Goal: Check status

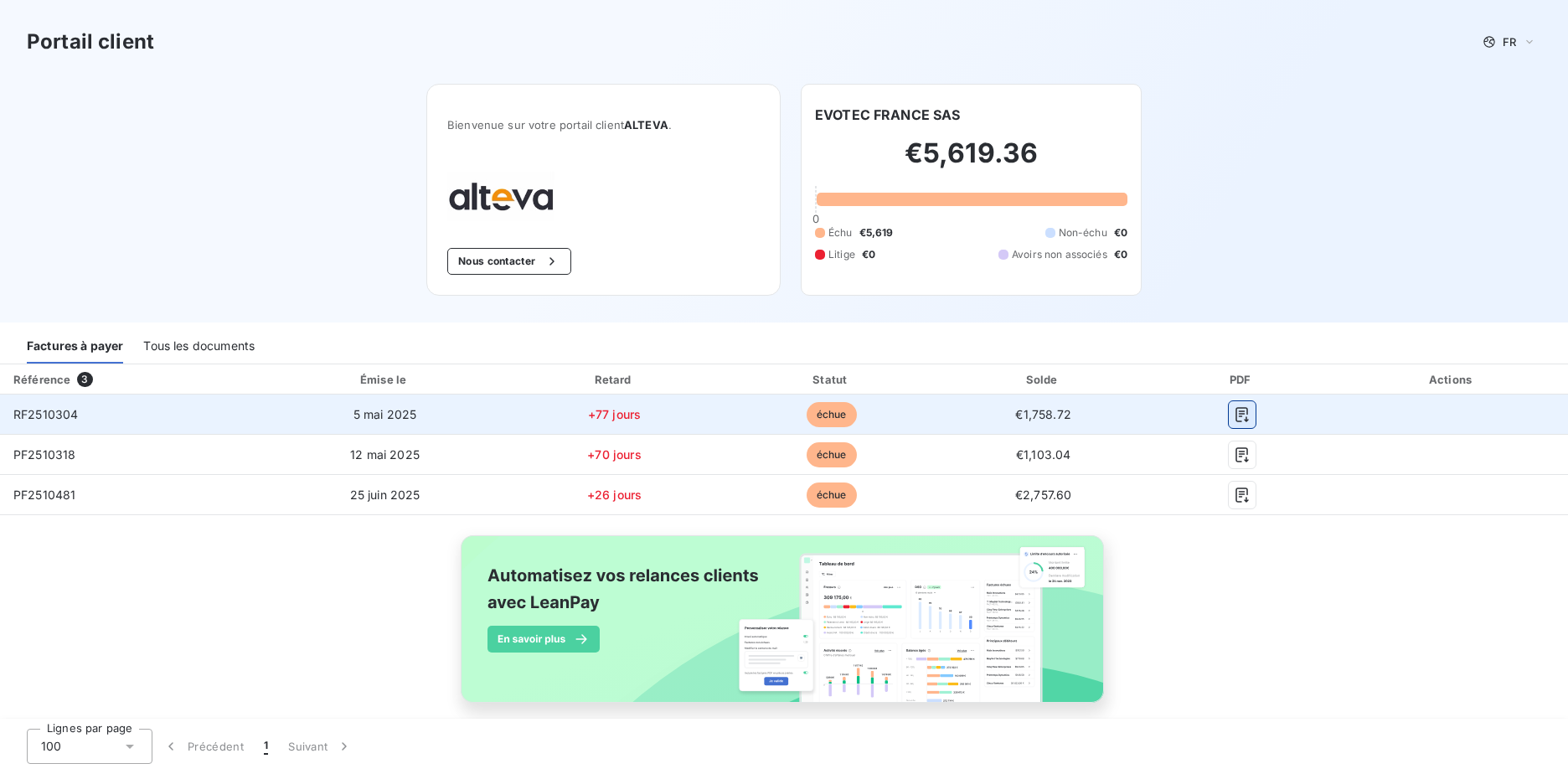
click at [1229, 423] on button "button" at bounding box center [1242, 415] width 27 height 27
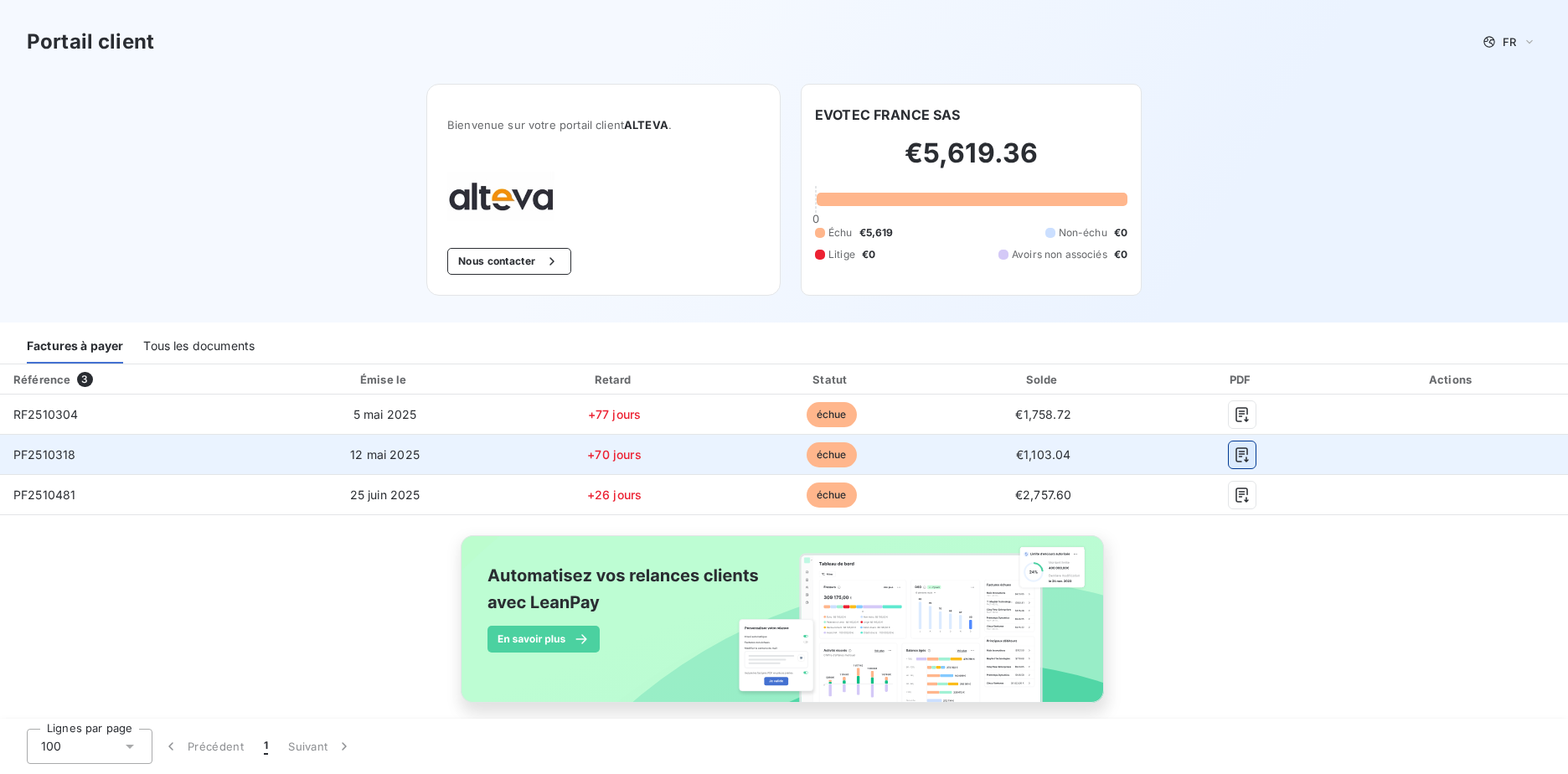
click at [1234, 460] on icon "button" at bounding box center [1242, 454] width 17 height 17
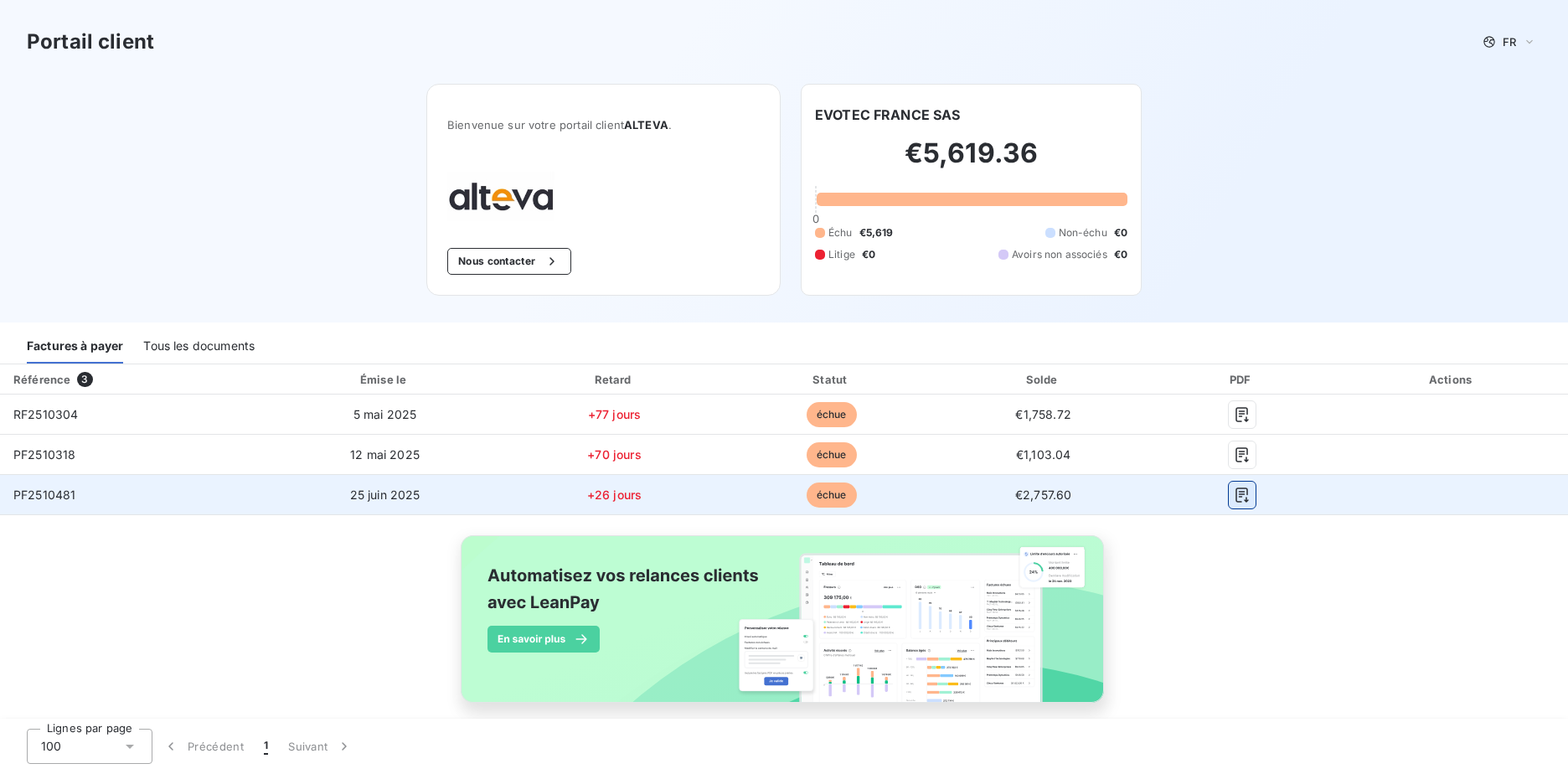
click at [1234, 497] on icon "button" at bounding box center [1242, 495] width 17 height 17
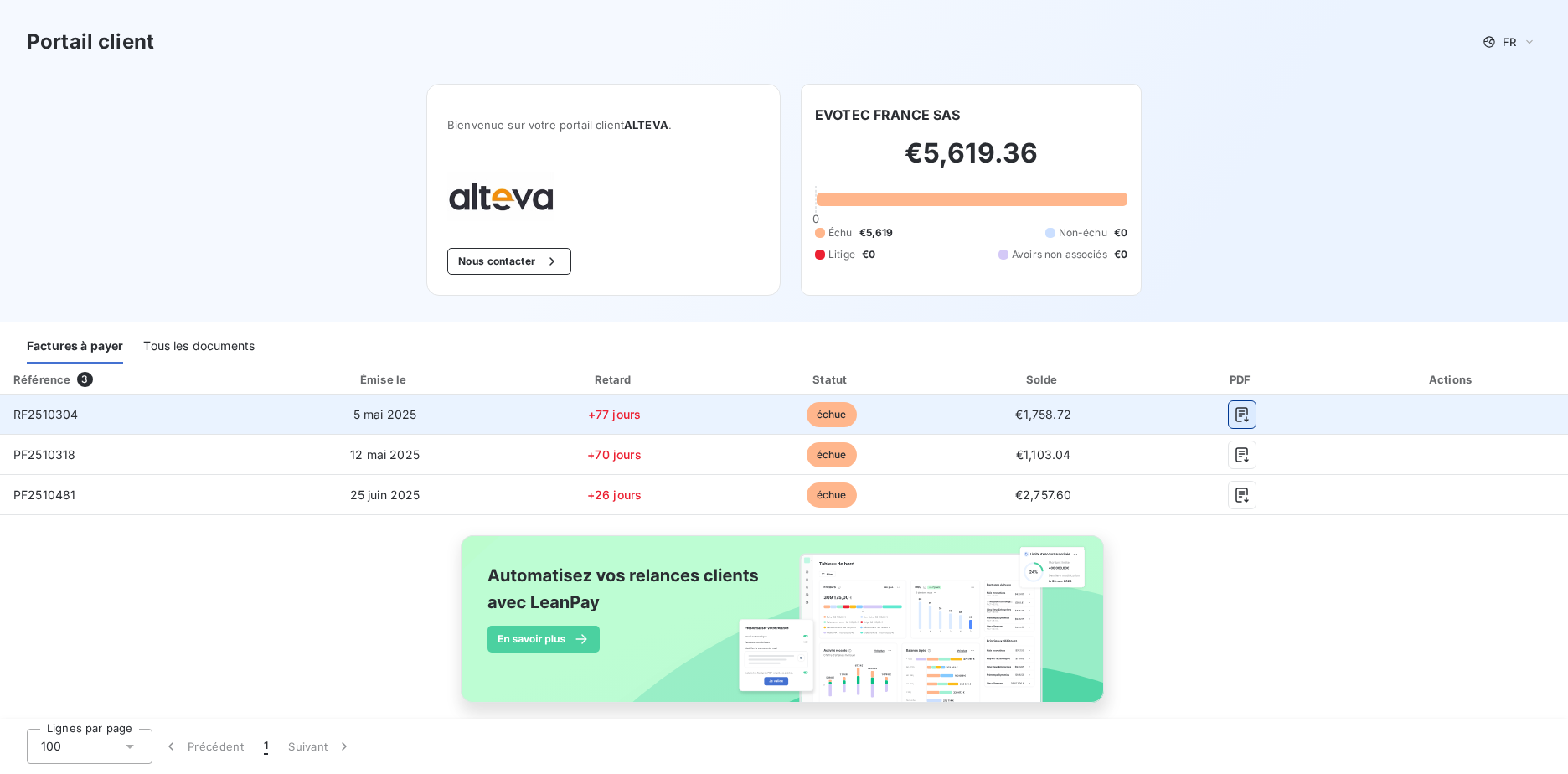
click at [1234, 412] on icon "button" at bounding box center [1242, 414] width 17 height 17
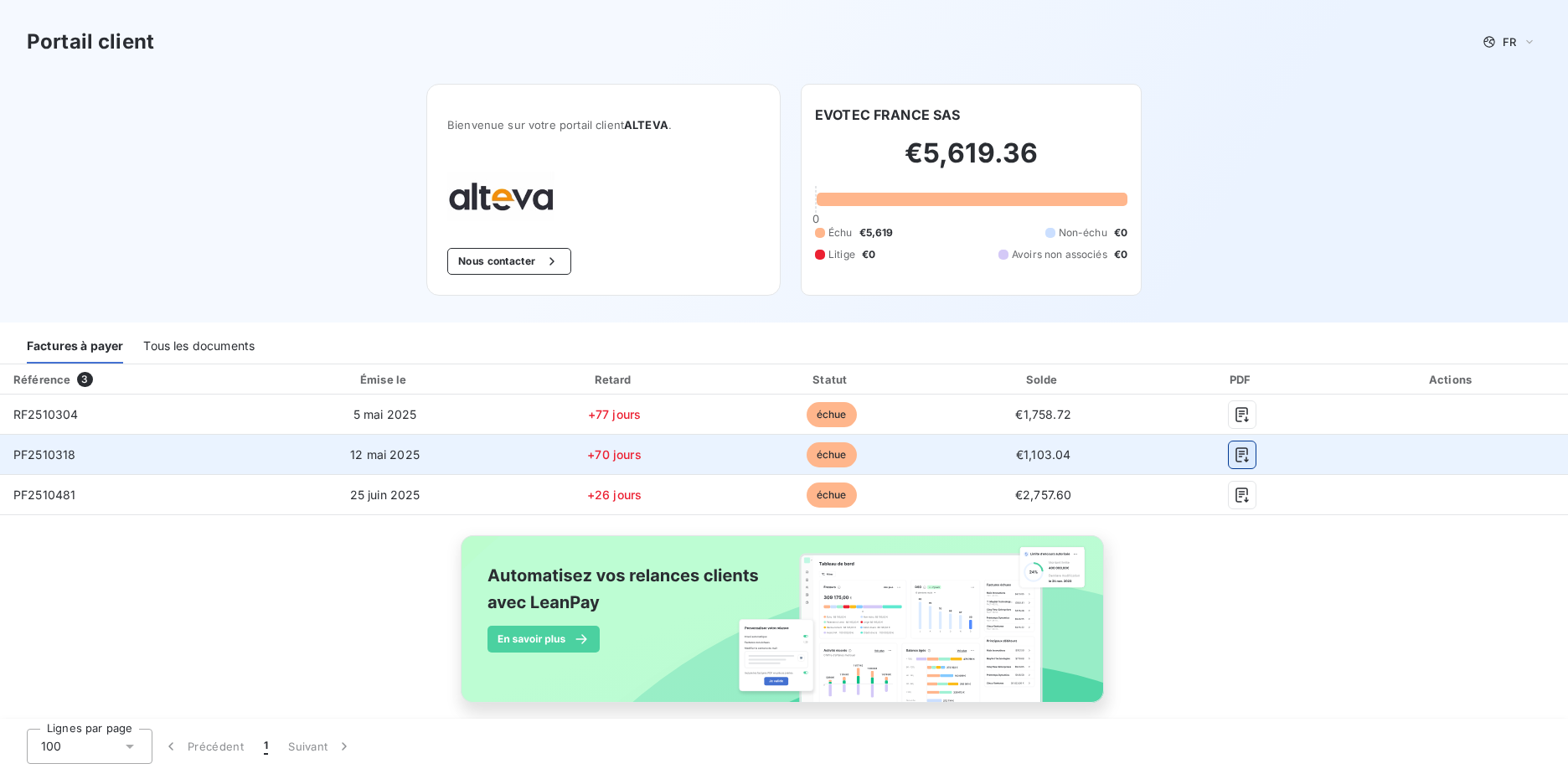
click at [1235, 456] on icon "button" at bounding box center [1242, 454] width 17 height 17
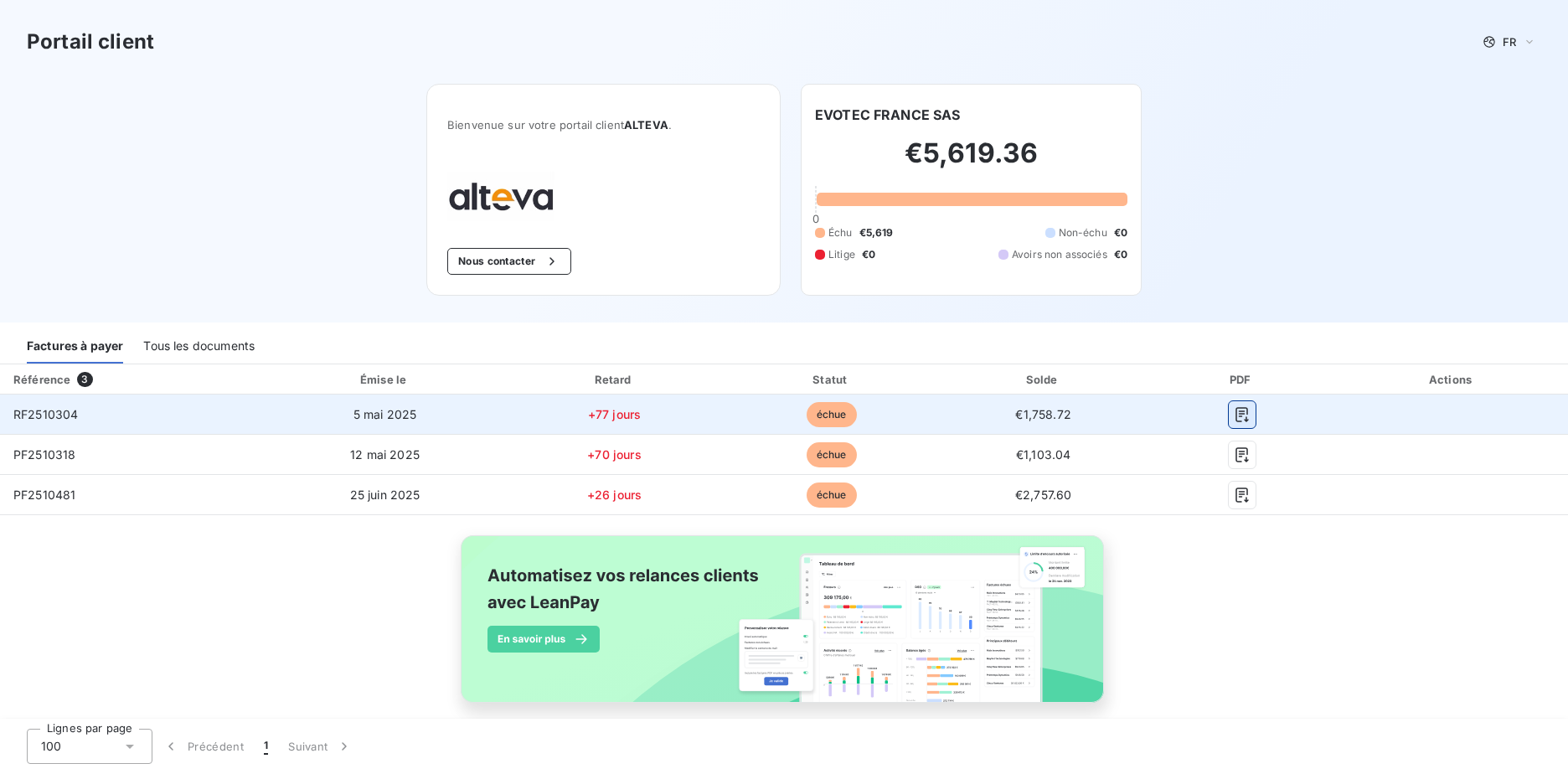
click at [1235, 415] on icon "button" at bounding box center [1242, 414] width 17 height 17
